Goal: Submit feedback/report problem

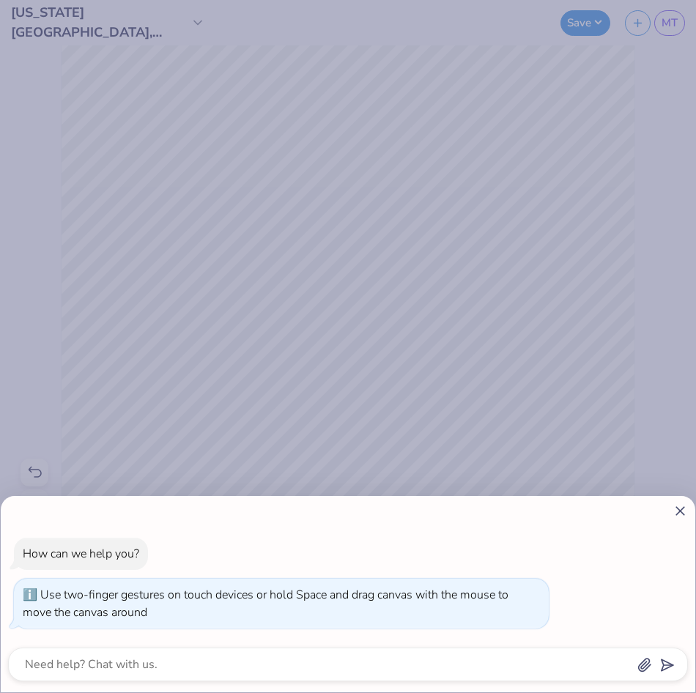
drag, startPoint x: 157, startPoint y: 506, endPoint x: 220, endPoint y: 509, distance: 62.3
type input "2.5"
click at [220, 509] on input "range" at bounding box center [341, 510] width 370 height 13
click at [674, 500] on div "How can we help you? Use two-finger gestures on touch devices or hold Space and…" at bounding box center [348, 594] width 694 height 196
click at [677, 507] on line at bounding box center [680, 511] width 8 height 8
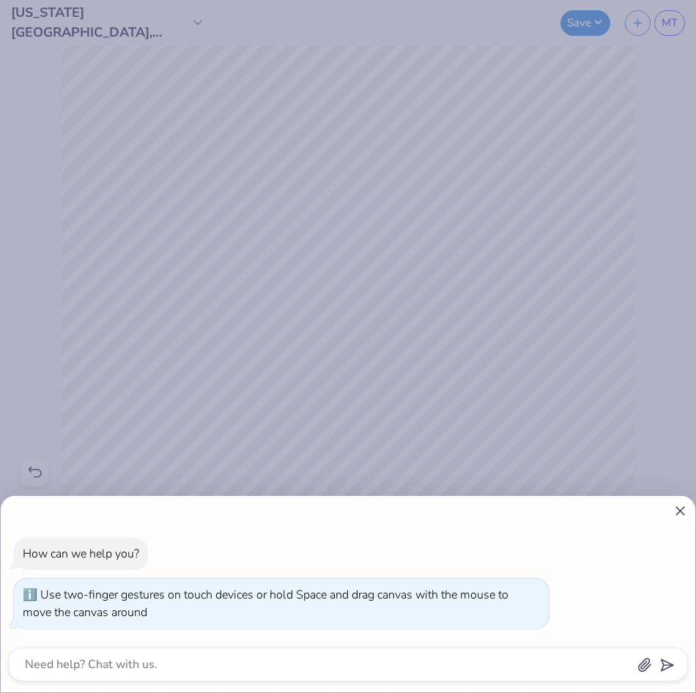
type textarea "x"
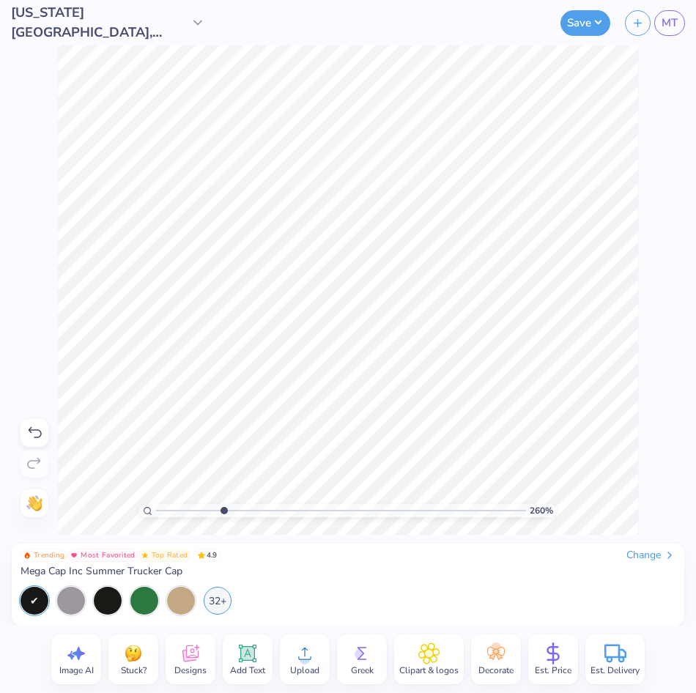
drag, startPoint x: 160, startPoint y: 513, endPoint x: 223, endPoint y: 520, distance: 63.4
click at [223, 517] on input "range" at bounding box center [341, 510] width 370 height 13
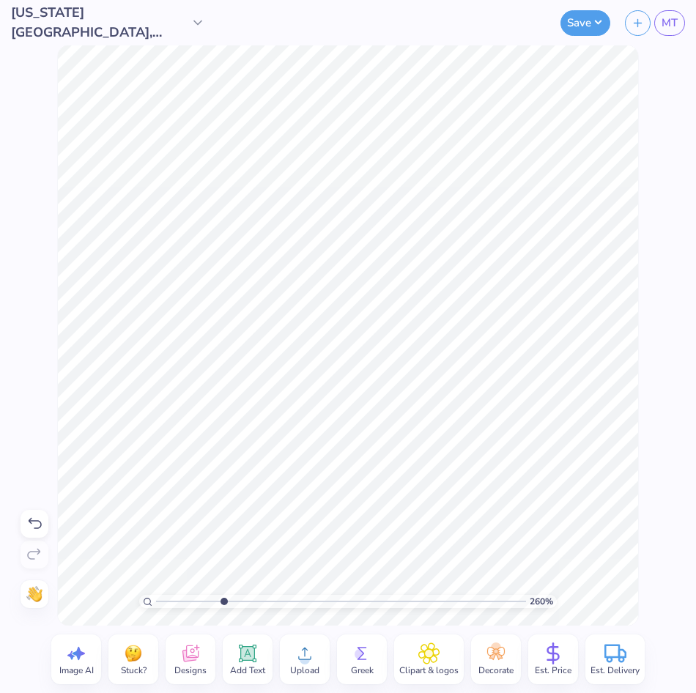
type input "1"
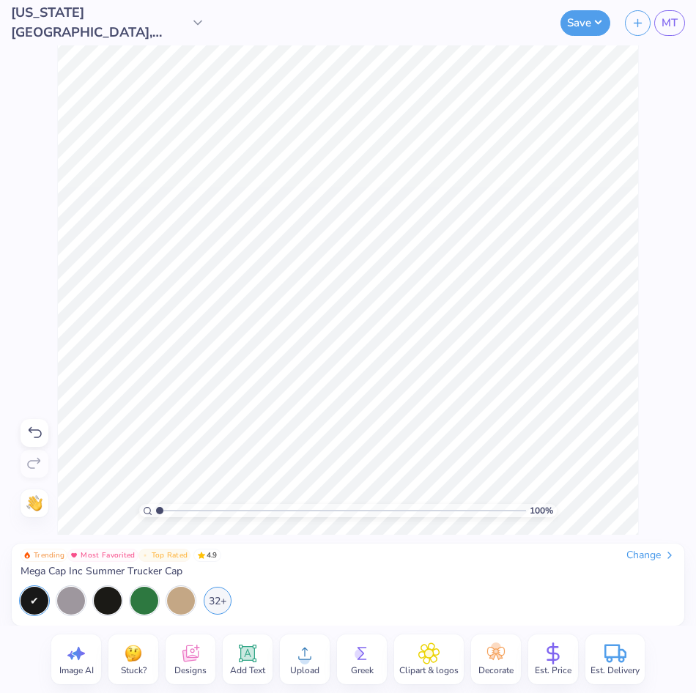
click at [45, 425] on div at bounding box center [35, 433] width 28 height 28
click at [158, 658] on div "Image AI Stuck? Designs Add Text Upload Greek Clipart & logos Decorate Est. Pri…" at bounding box center [347, 659] width 593 height 50
click at [146, 655] on div "Stuck?" at bounding box center [133, 659] width 50 height 50
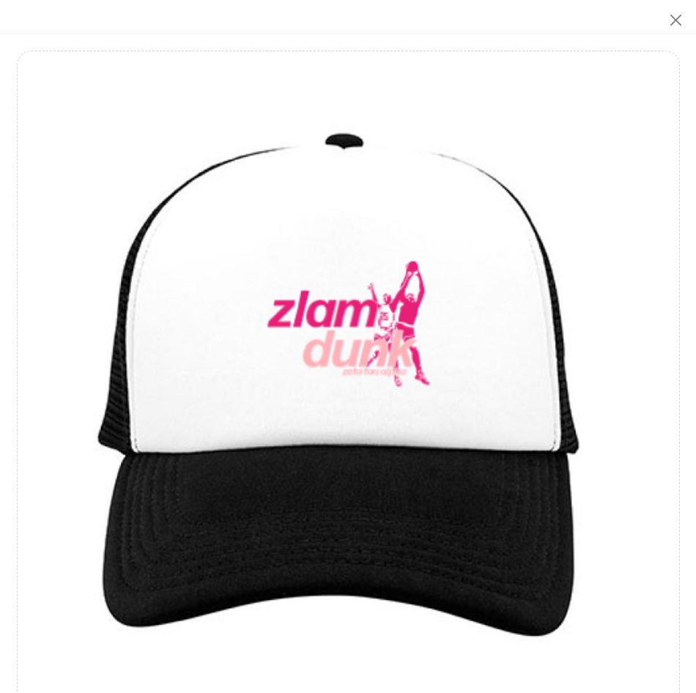
click at [357, 310] on img at bounding box center [348, 382] width 642 height 642
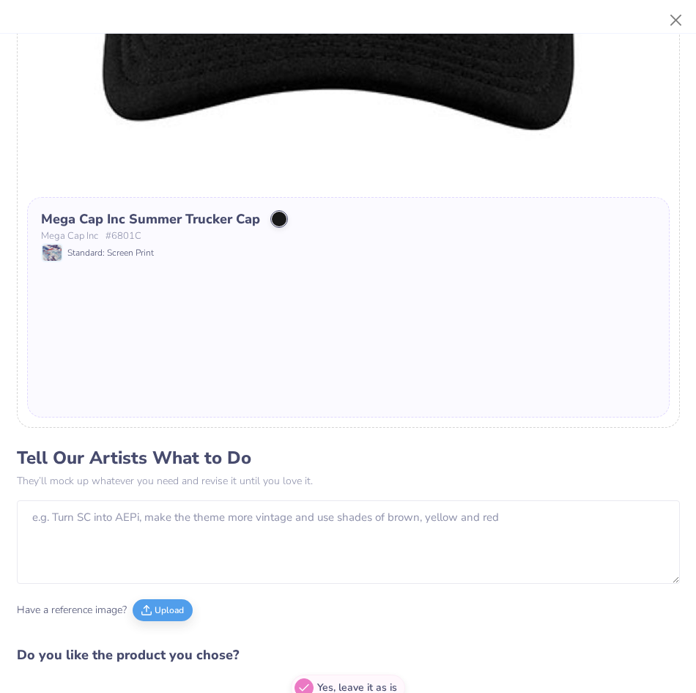
scroll to position [592, 0]
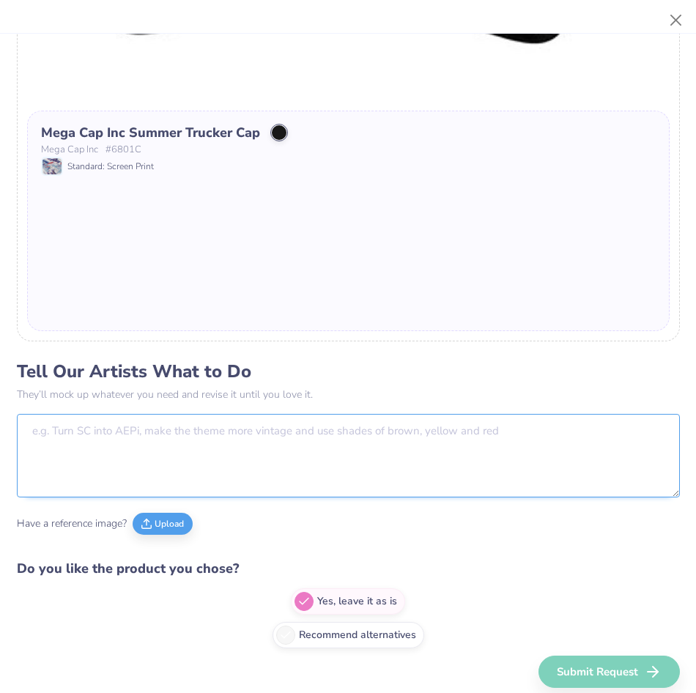
click at [335, 463] on textarea at bounding box center [348, 455] width 663 height 83
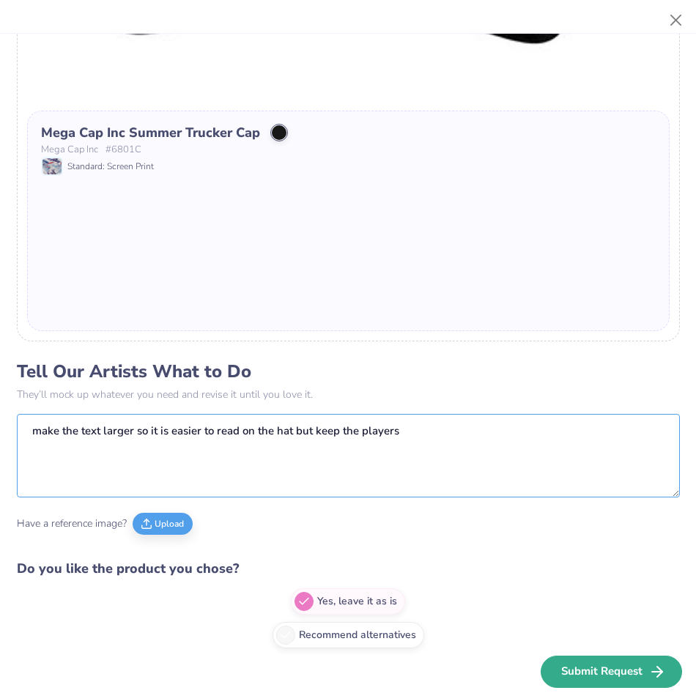
type textarea "make the text larger so it is easier to read on the hat but keep the players"
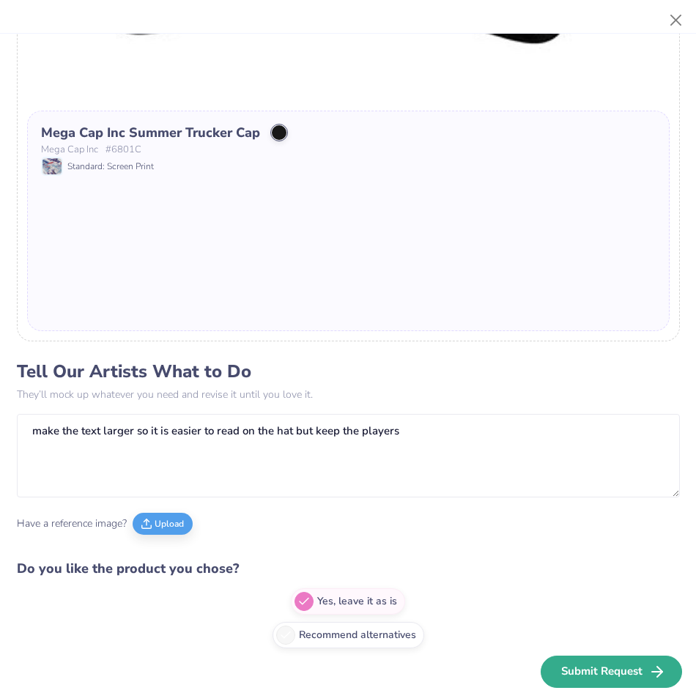
click at [616, 666] on button "Submit Request" at bounding box center [610, 671] width 141 height 32
